Goal: Information Seeking & Learning: Learn about a topic

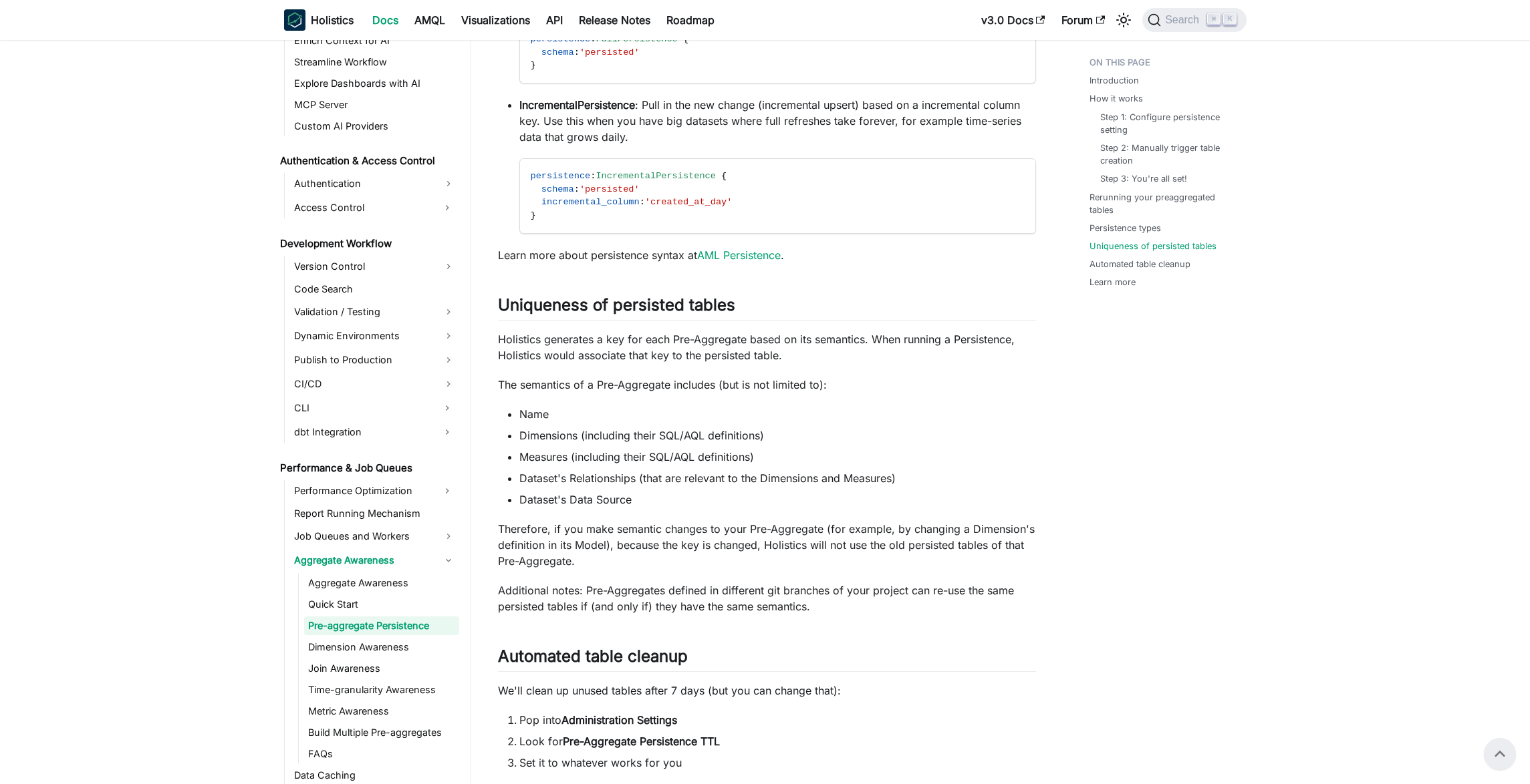
scroll to position [2043, 0]
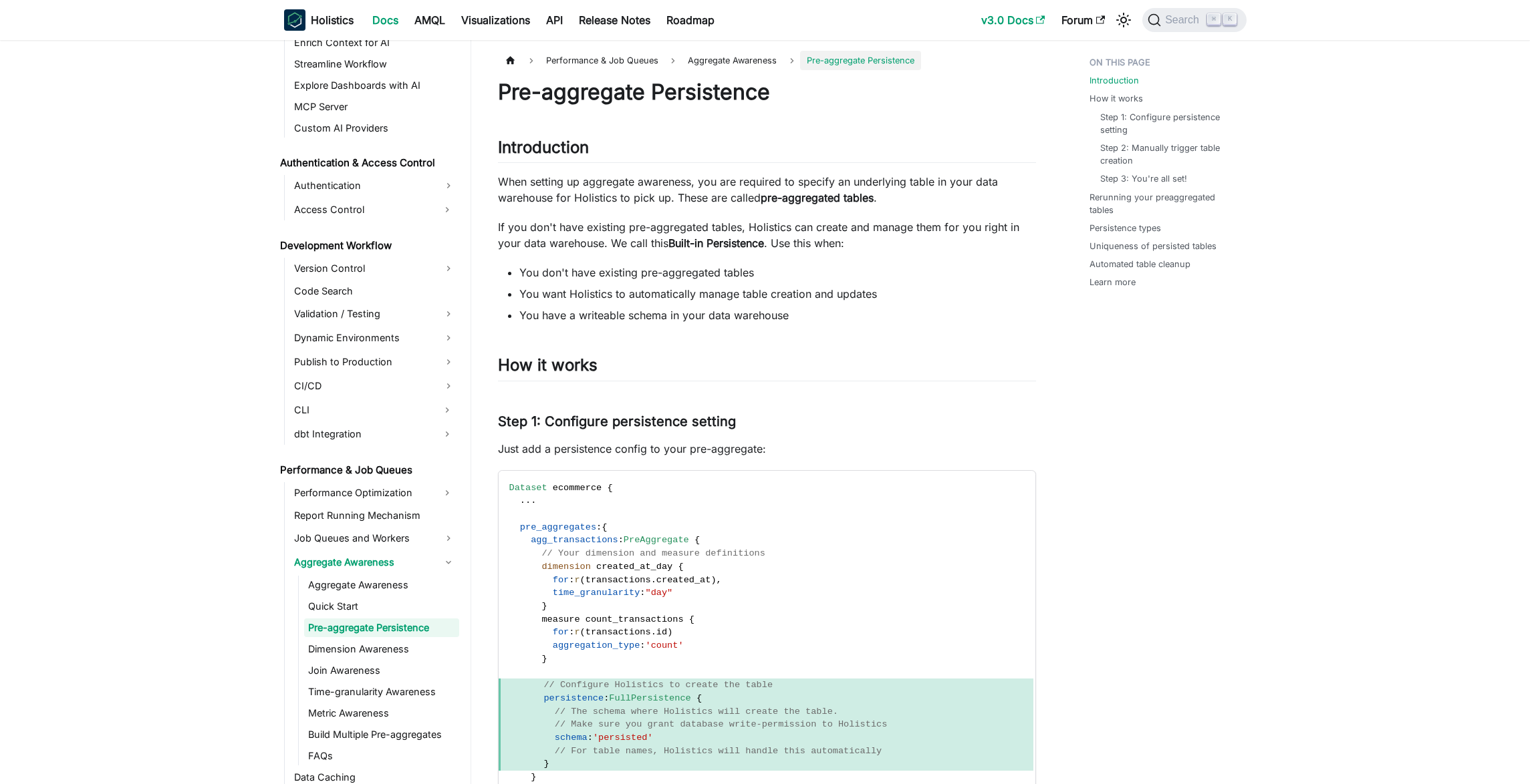
scroll to position [826, 0]
click at [1018, 20] on link "v3.0 Docs" at bounding box center [1013, 19] width 80 height 21
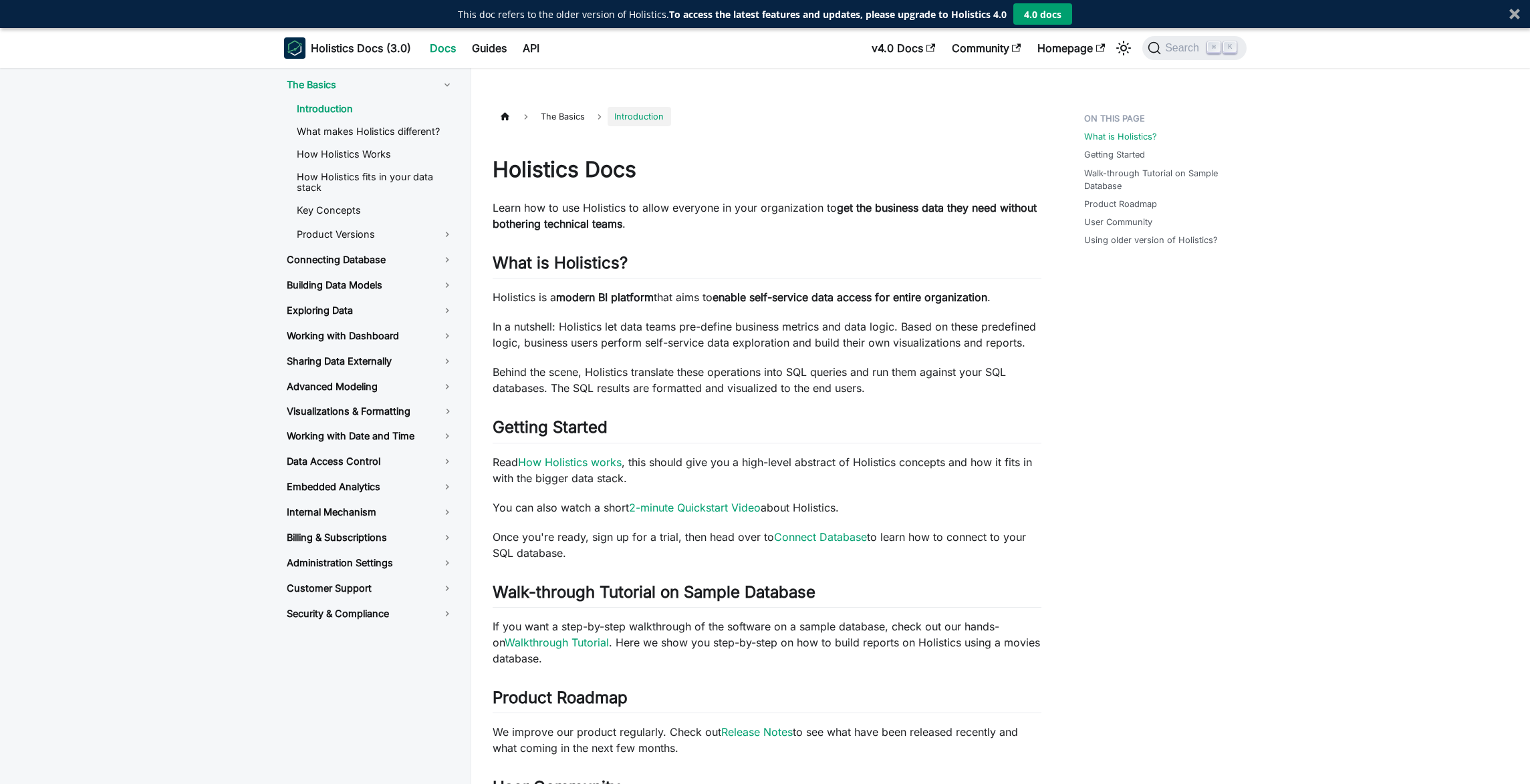
click at [170, 312] on aside "The Basics Introduction What makes Holistics different? How Holistics Works How…" at bounding box center [235, 590] width 471 height 1126
click at [408, 291] on link "Building Data Models" at bounding box center [371, 285] width 189 height 23
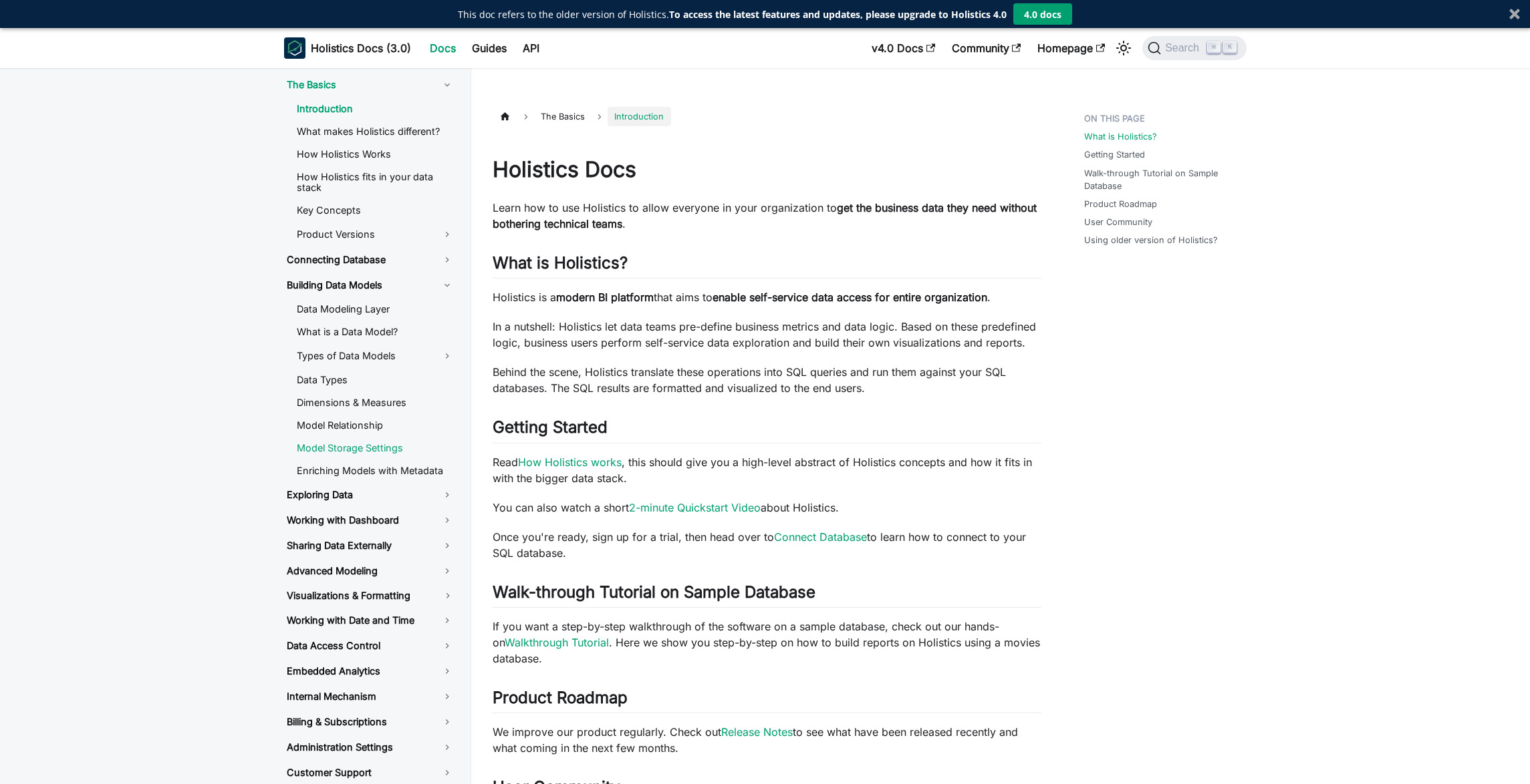
click at [378, 447] on link "Model Storage Settings" at bounding box center [376, 448] width 179 height 20
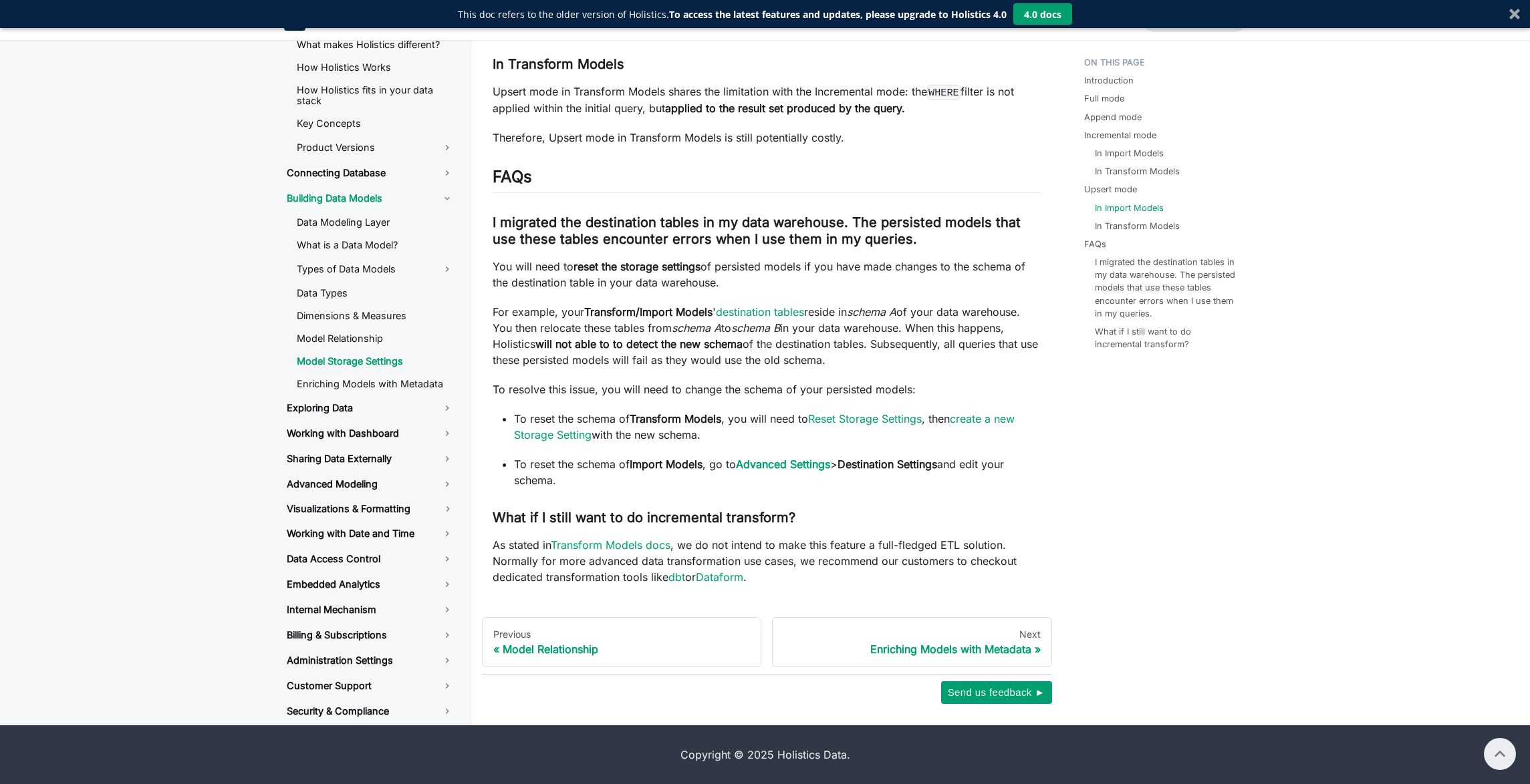
scroll to position [4132, 0]
